Goal: Information Seeking & Learning: Check status

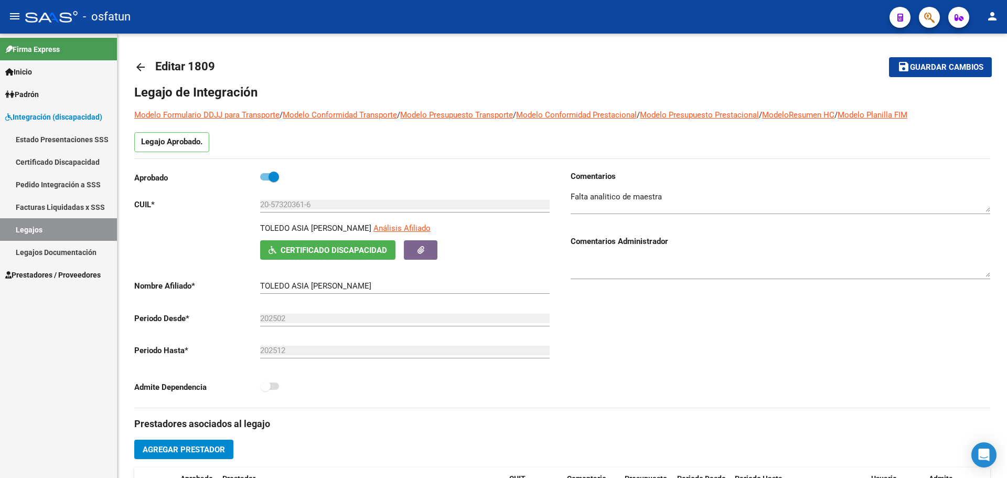
click at [62, 94] on link "Padrón" at bounding box center [58, 94] width 117 height 23
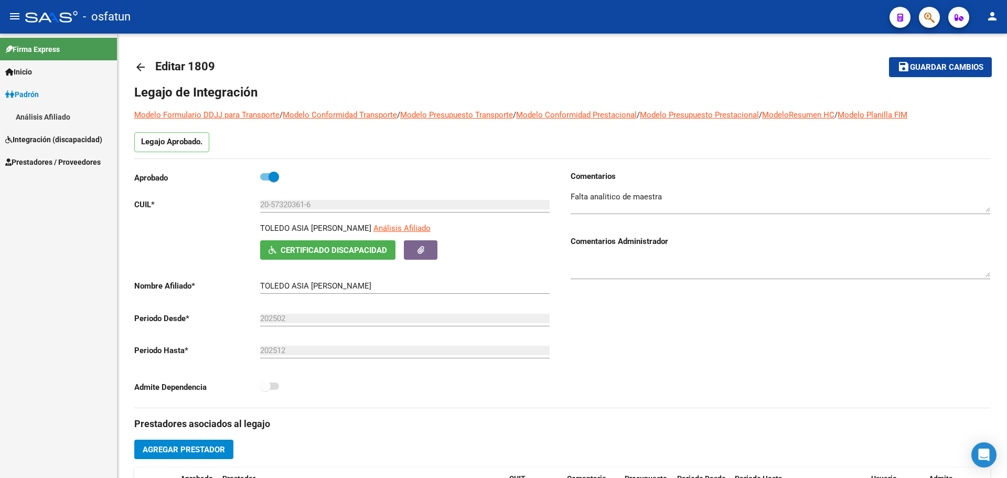
click at [65, 123] on link "Análisis Afiliado" at bounding box center [58, 116] width 117 height 23
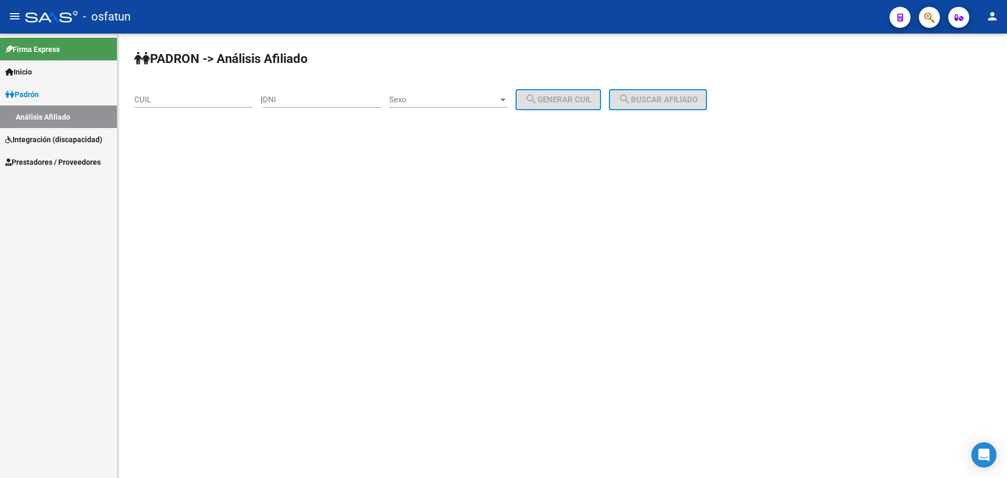
click at [311, 106] on div "DNI" at bounding box center [322, 96] width 118 height 23
click at [311, 103] on input "DNI" at bounding box center [322, 99] width 118 height 9
paste input "26941532"
type input "26941532"
click at [507, 104] on div "Sexo Sexo" at bounding box center [448, 96] width 118 height 23
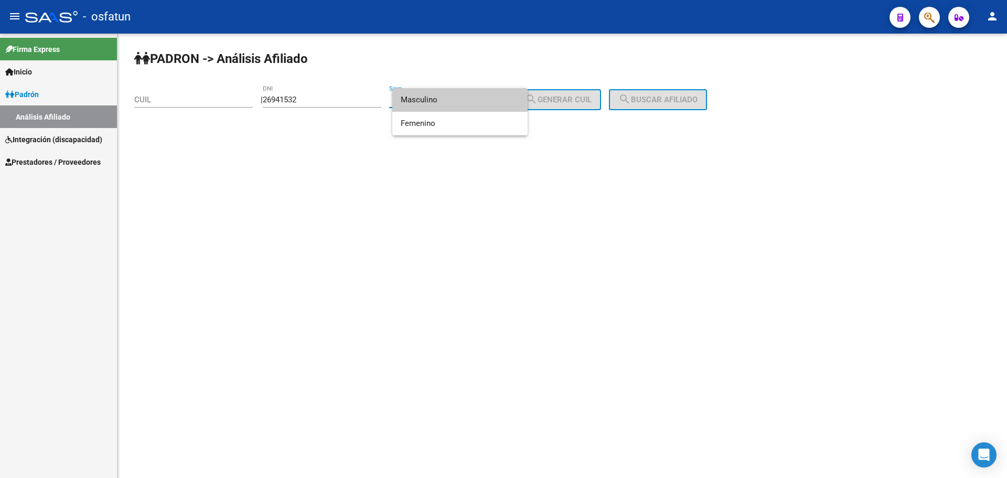
click at [441, 100] on span "Masculino" at bounding box center [460, 100] width 118 height 24
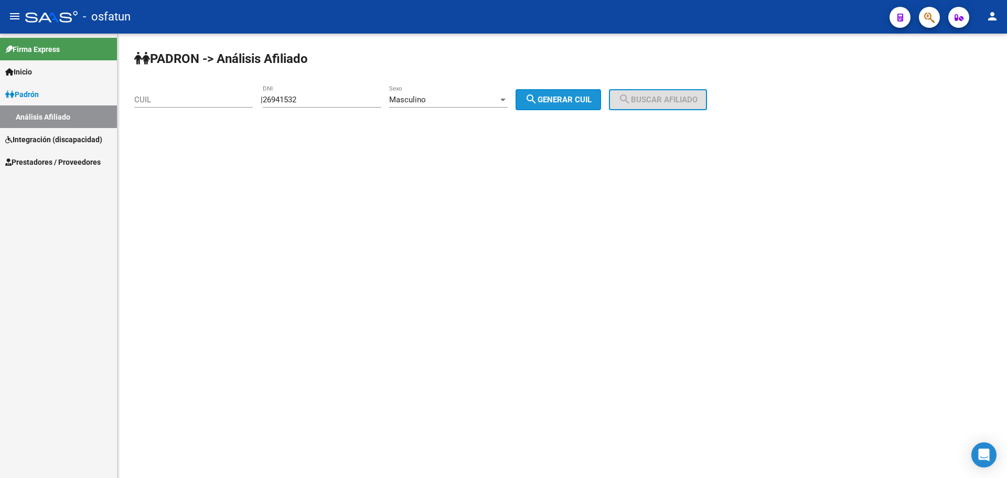
drag, startPoint x: 583, startPoint y: 103, endPoint x: 617, endPoint y: 102, distance: 34.1
click at [584, 103] on span "search Generar CUIL" at bounding box center [558, 99] width 67 height 9
type input "20-26941532-1"
click at [631, 101] on mat-icon "search" at bounding box center [624, 99] width 13 height 13
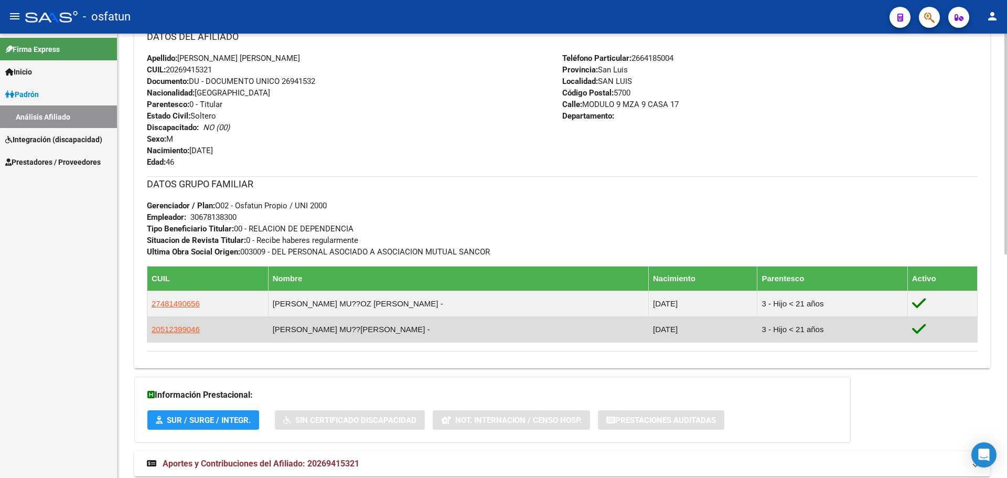
scroll to position [450, 0]
